Goal: Contribute content: Add original content to the website for others to see

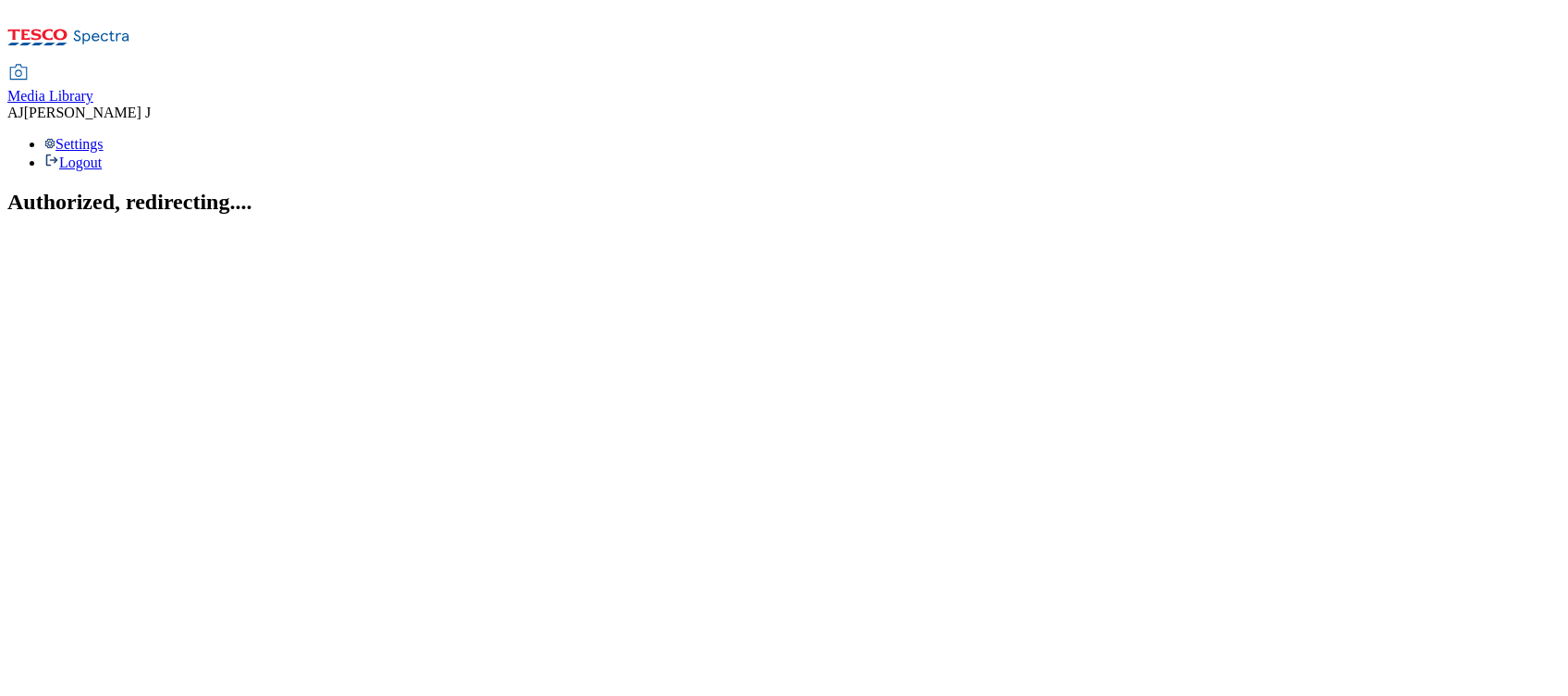
click at [93, 88] on span "Media Library" at bounding box center [51, 96] width 86 height 16
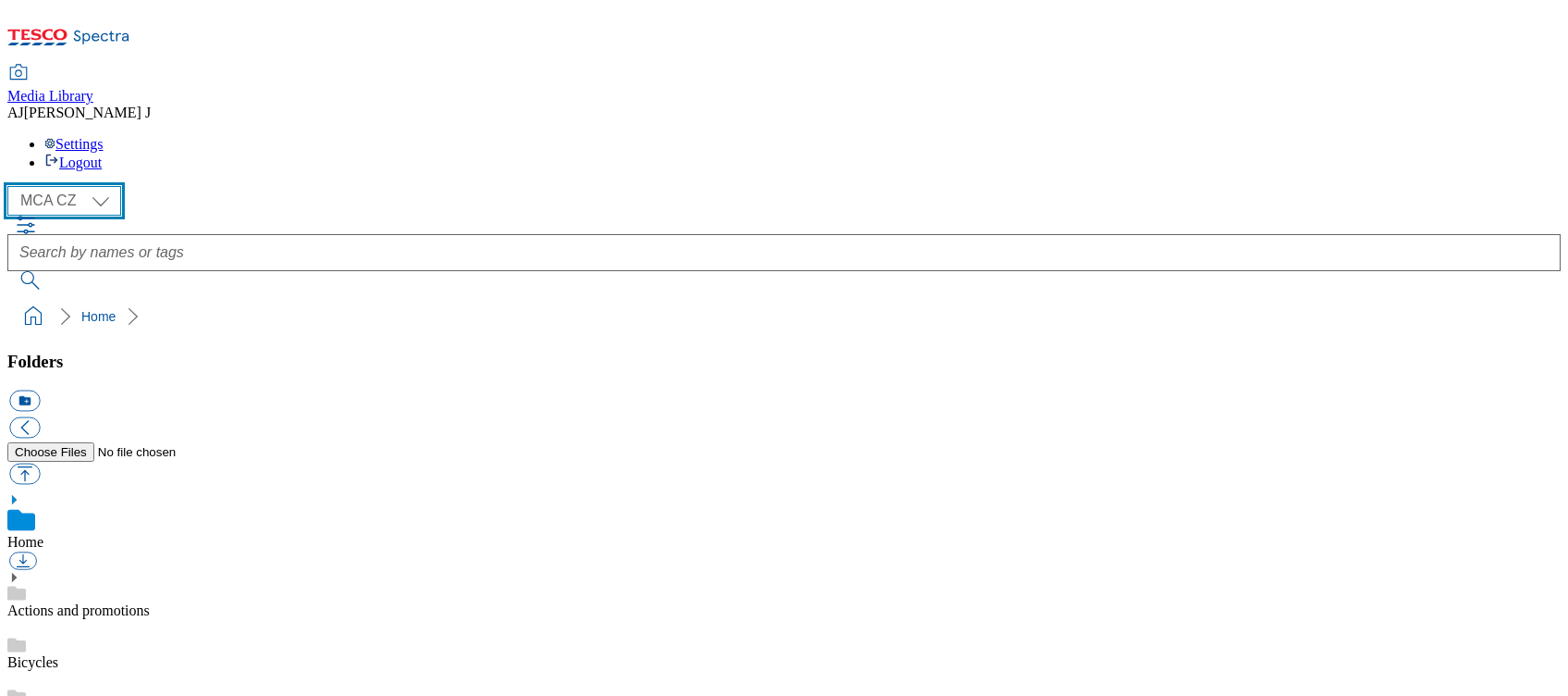
click at [80, 186] on select "MCA CZ MCA HU MCA SK" at bounding box center [65, 201] width 114 height 29
select select "flare-mca-sk"
click at [13, 186] on select "MCA CZ MCA HU MCA SK" at bounding box center [65, 201] width 114 height 29
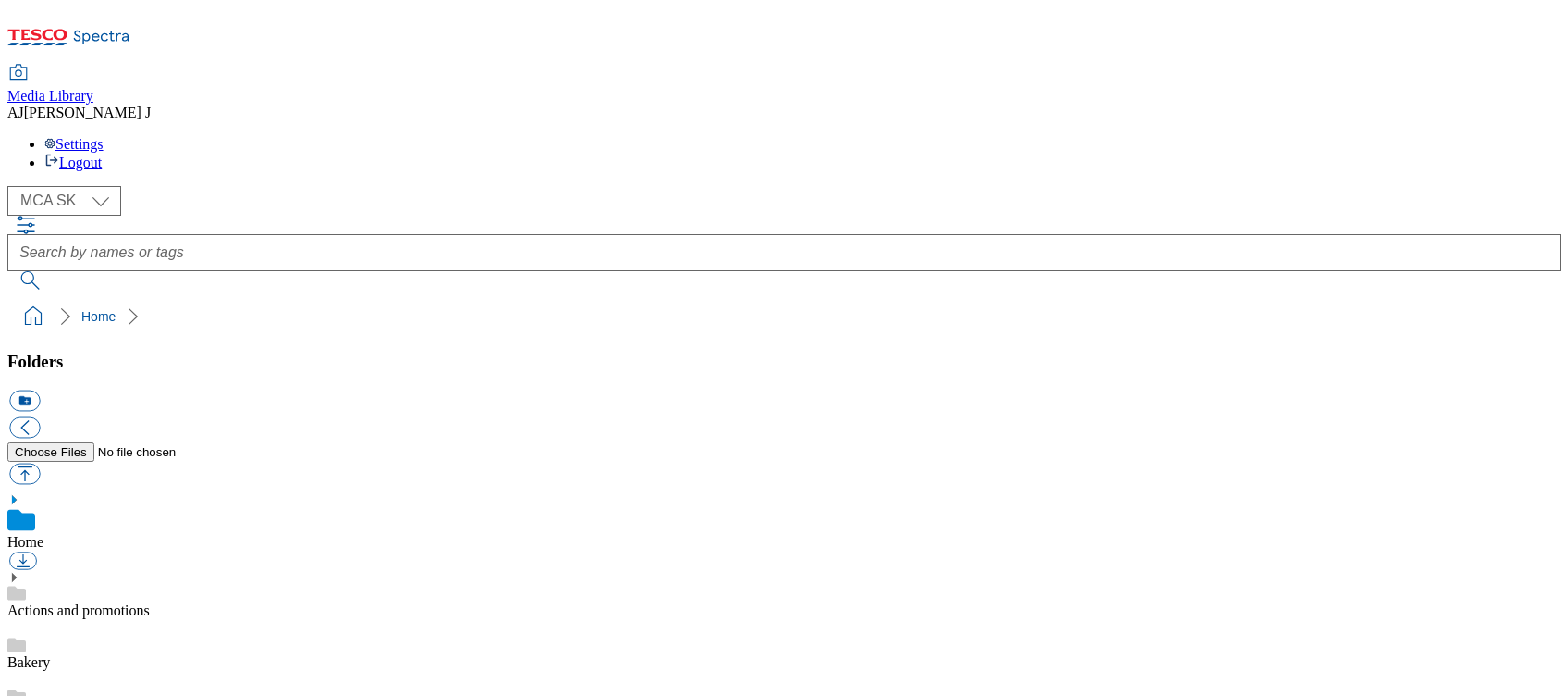
drag, startPoint x: 1440, startPoint y: 196, endPoint x: 1488, endPoint y: 205, distance: 48.8
copy span "247483"
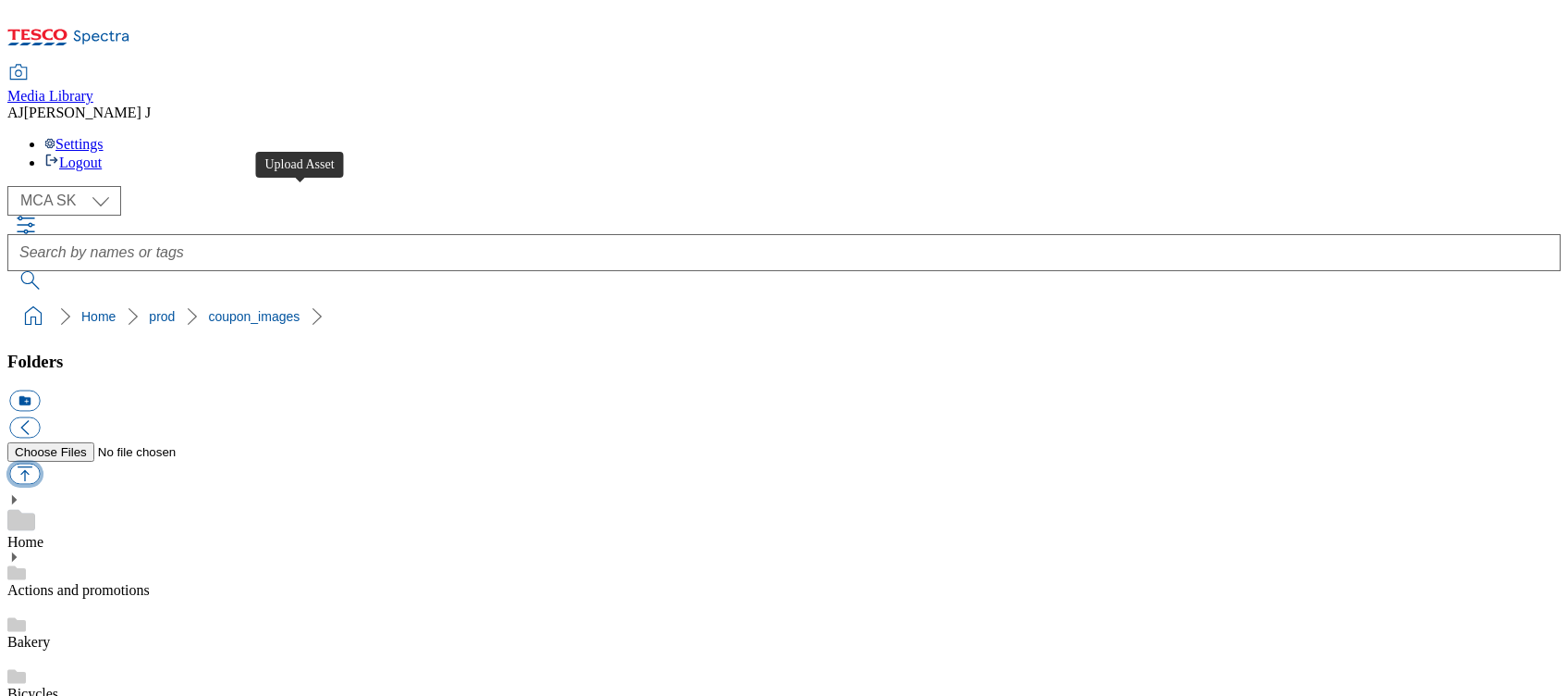
click at [40, 464] on button "button" at bounding box center [24, 474] width 30 height 22
type input "C:\fakepath\Q29_1101_F.jpg"
select select "flare-mca-sk"
